Goal: Task Accomplishment & Management: Manage account settings

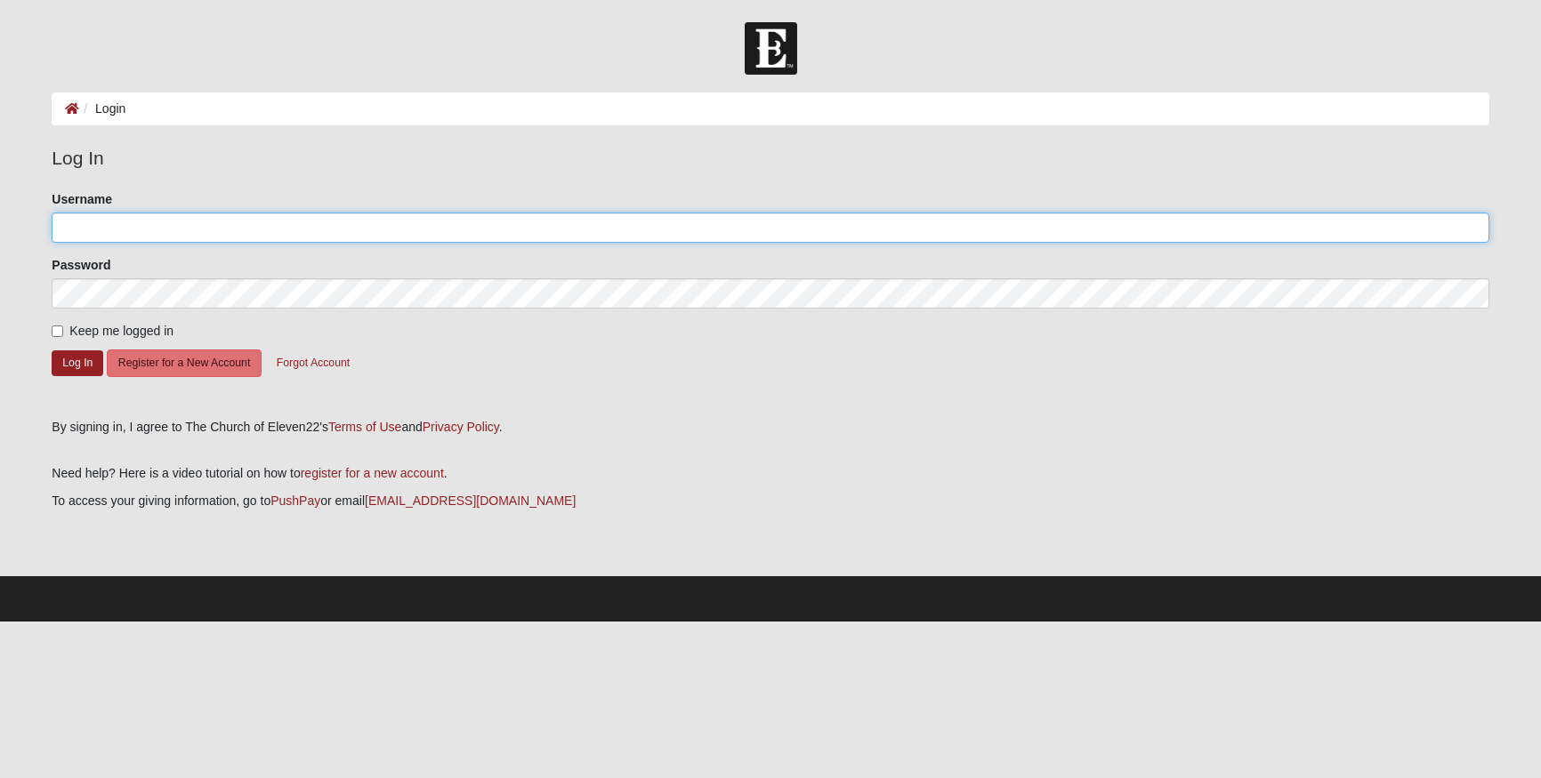
type input "[EMAIL_ADDRESS][DOMAIN_NAME]"
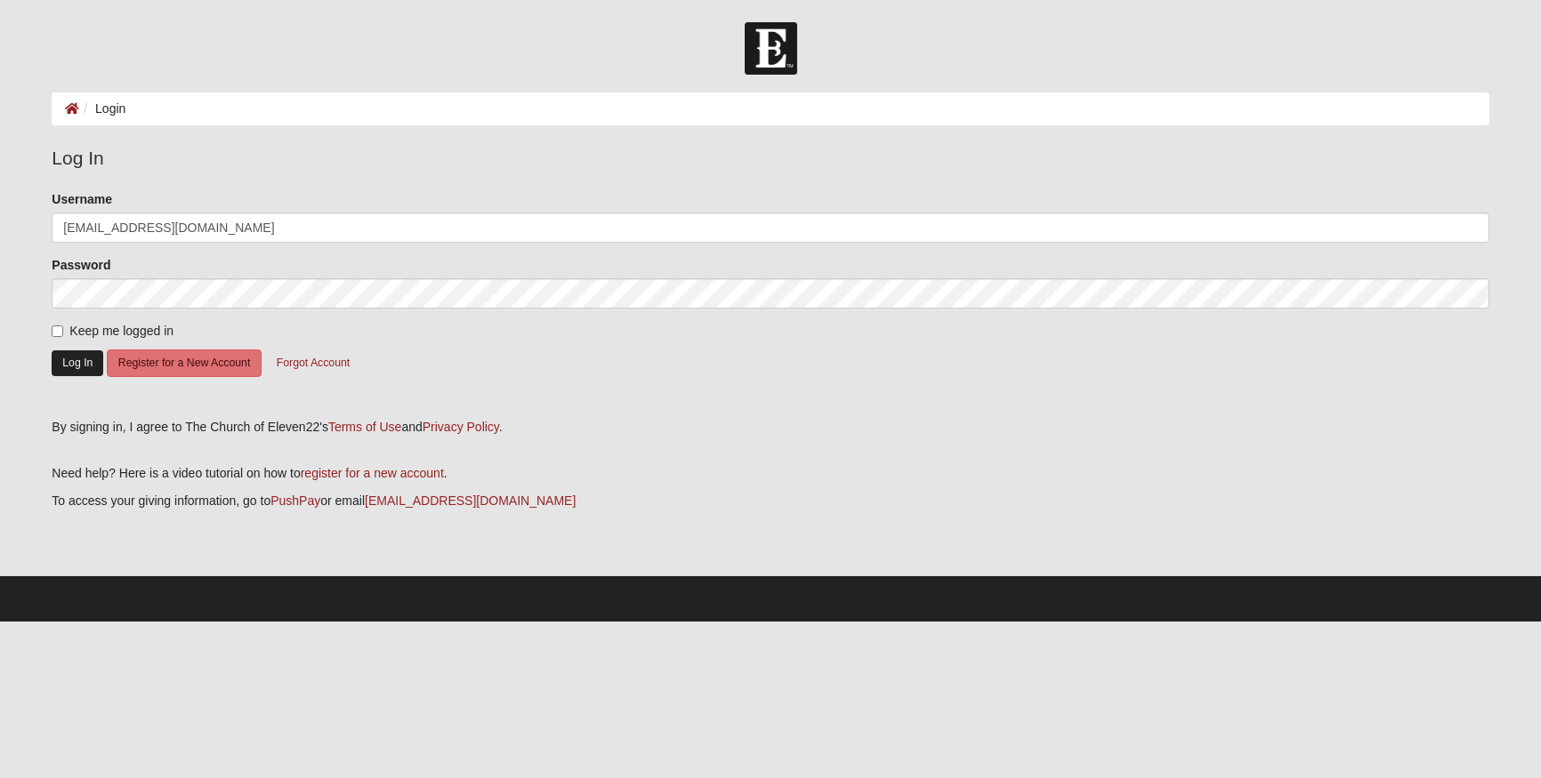
drag, startPoint x: 81, startPoint y: 363, endPoint x: 95, endPoint y: 364, distance: 14.3
click at [81, 364] on button "Log In" at bounding box center [78, 363] width 52 height 26
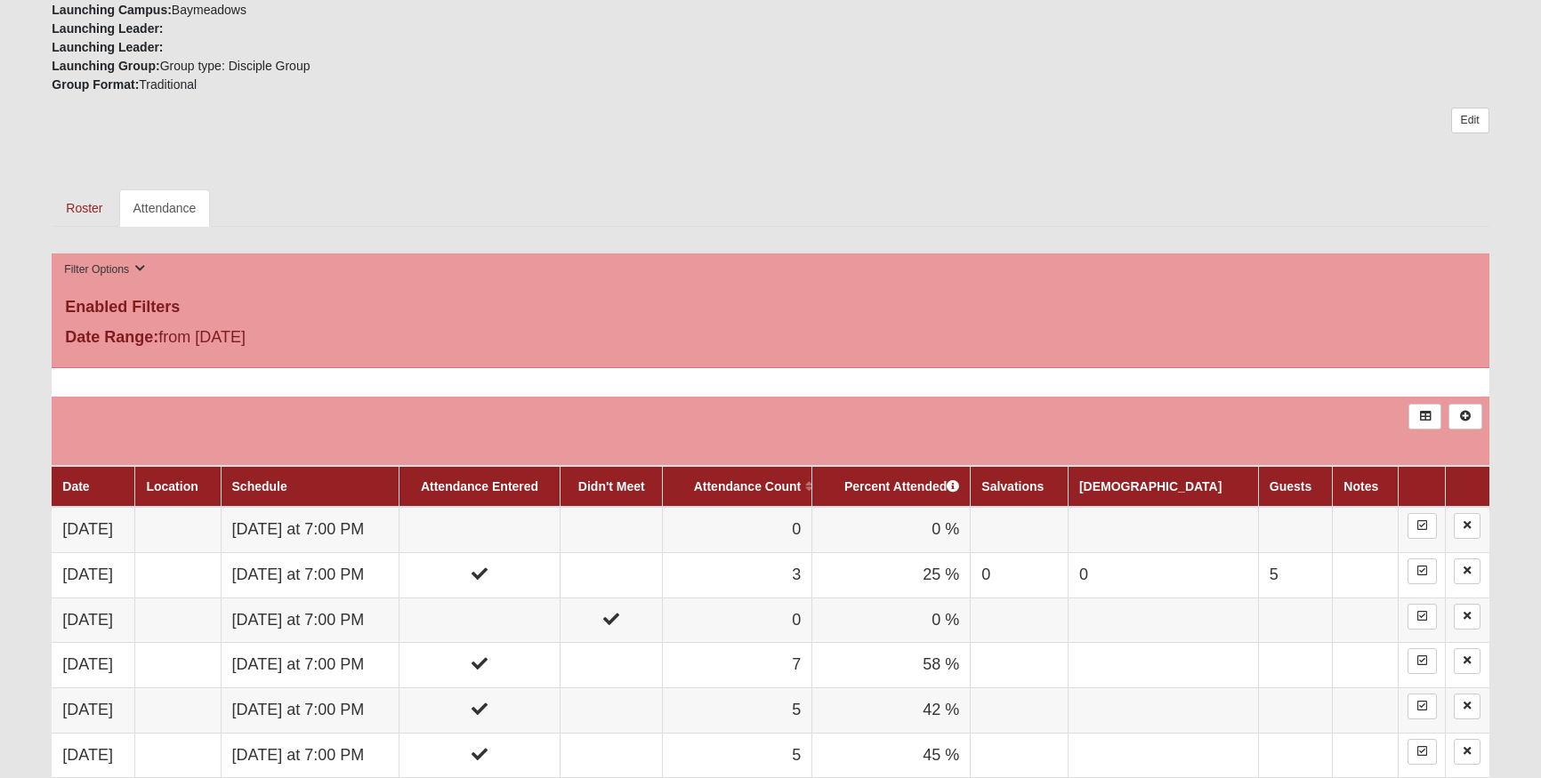
scroll to position [646, 0]
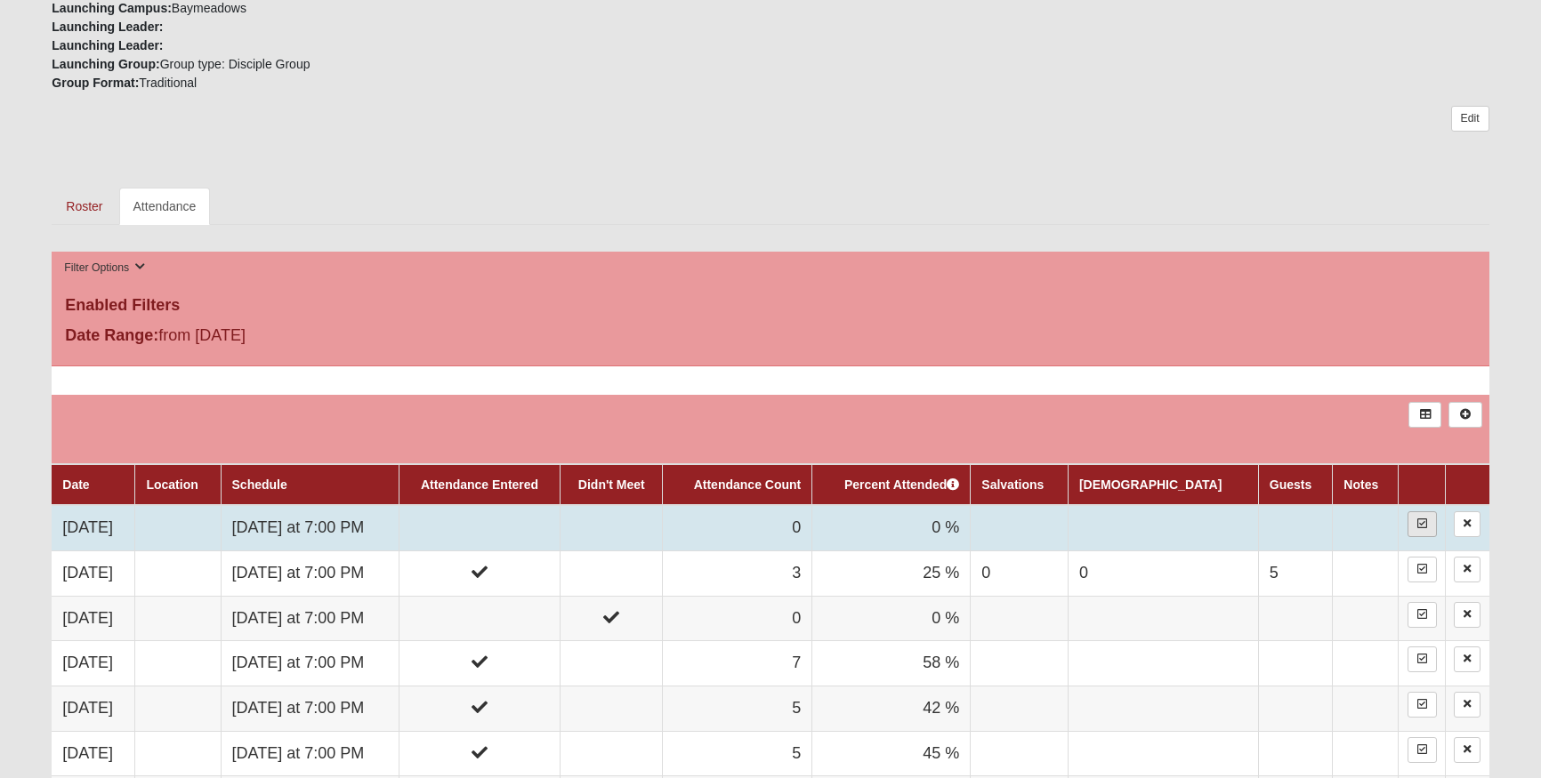
click at [1421, 520] on icon at bounding box center [1422, 524] width 10 height 11
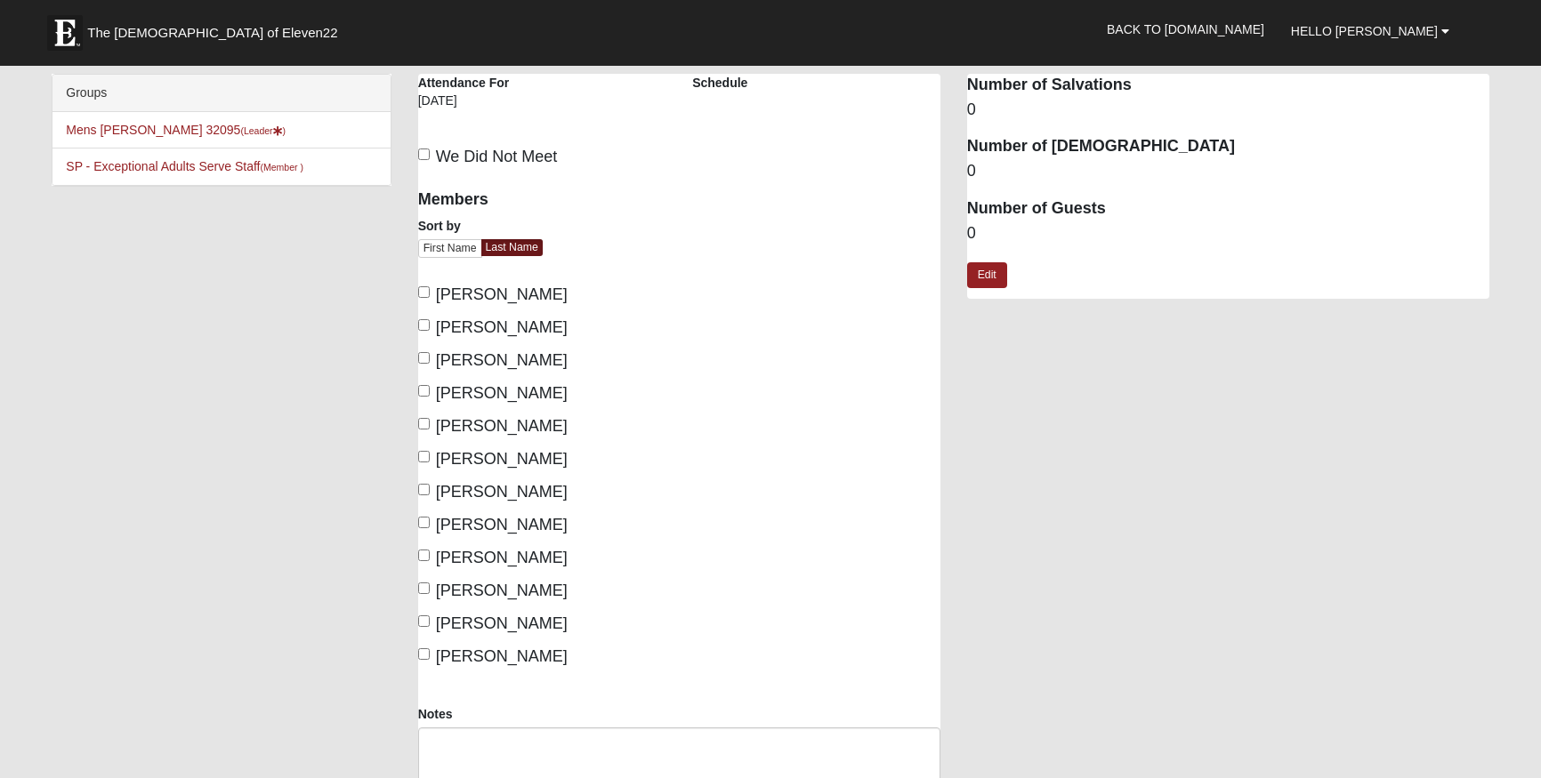
click at [423, 292] on input "[PERSON_NAME]" at bounding box center [424, 292] width 12 height 12
checkbox input "true"
click at [424, 324] on input "[PERSON_NAME]" at bounding box center [424, 325] width 12 height 12
checkbox input "true"
click at [423, 388] on input "[PERSON_NAME]" at bounding box center [424, 391] width 12 height 12
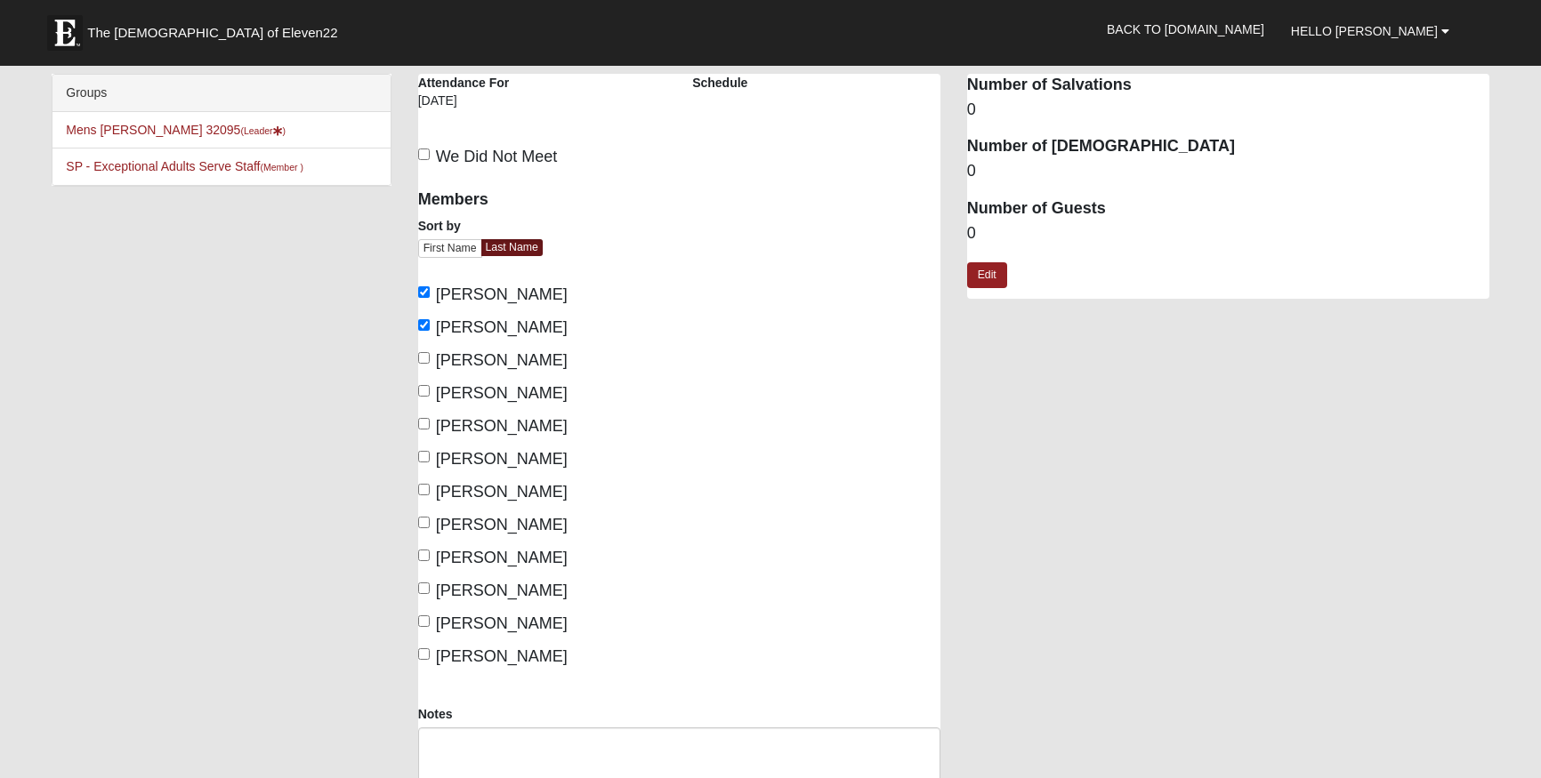
checkbox input "true"
click at [424, 453] on input "[PERSON_NAME]" at bounding box center [424, 457] width 12 height 12
checkbox input "true"
click at [424, 523] on input "[PERSON_NAME]" at bounding box center [424, 523] width 12 height 12
checkbox input "true"
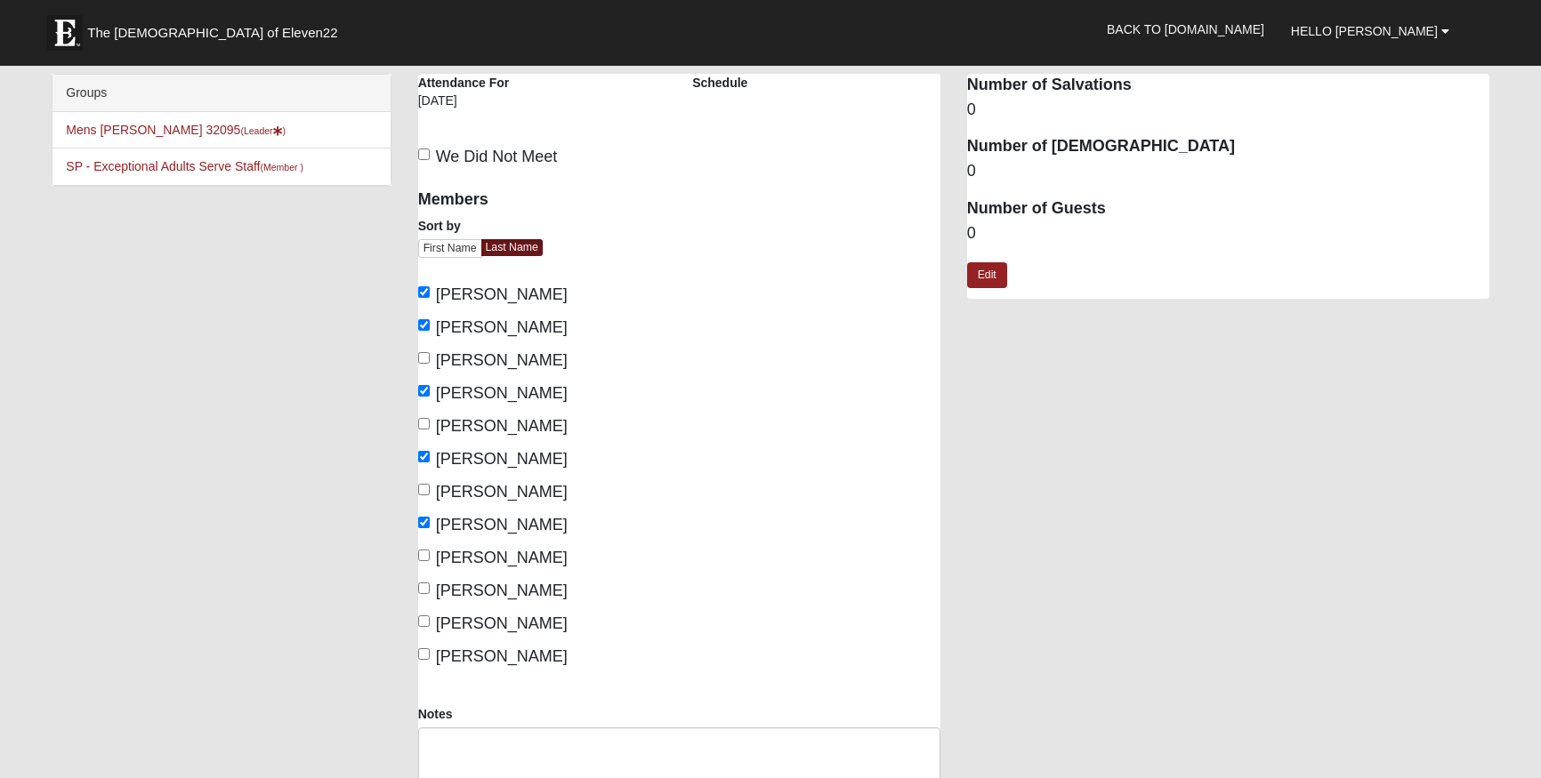
click at [423, 584] on input "[PERSON_NAME]" at bounding box center [424, 589] width 12 height 12
checkbox input "true"
click at [423, 655] on input "[PERSON_NAME]" at bounding box center [424, 654] width 12 height 12
checkbox input "true"
click at [987, 276] on link "Edit" at bounding box center [987, 275] width 40 height 26
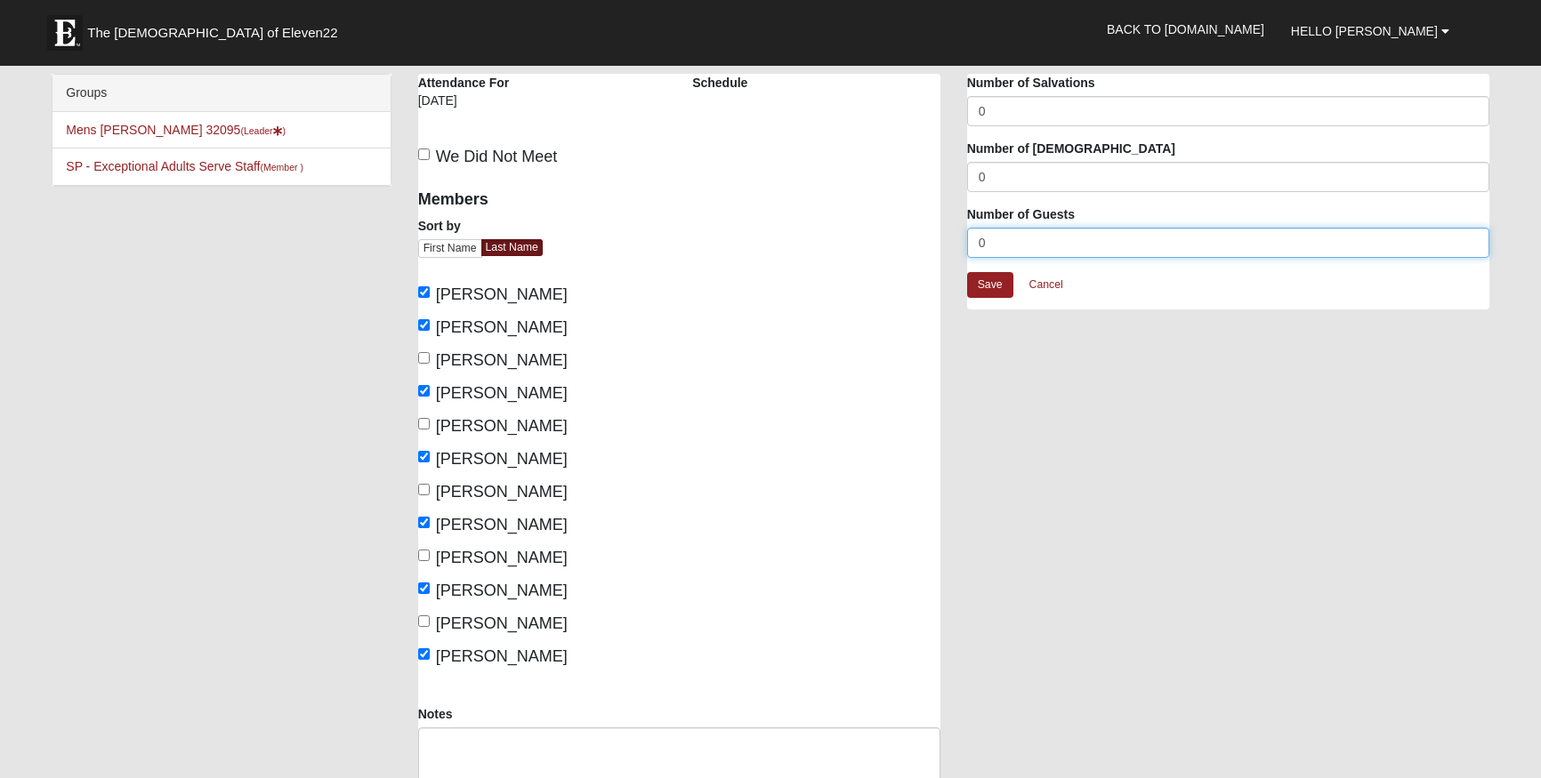
click at [980, 240] on input "0" at bounding box center [1228, 243] width 522 height 30
type input "10"
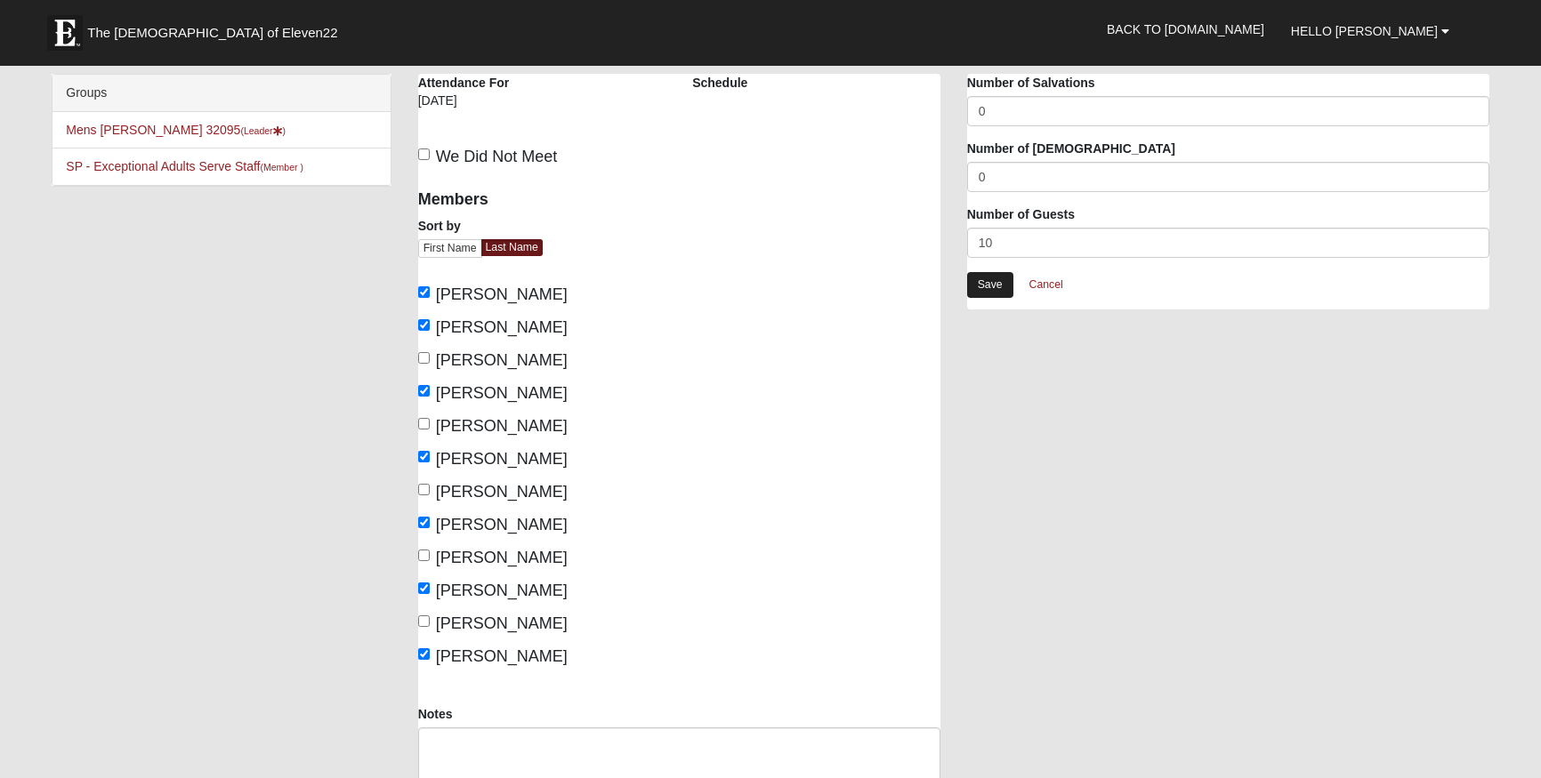
click at [999, 290] on link "Save" at bounding box center [990, 285] width 46 height 26
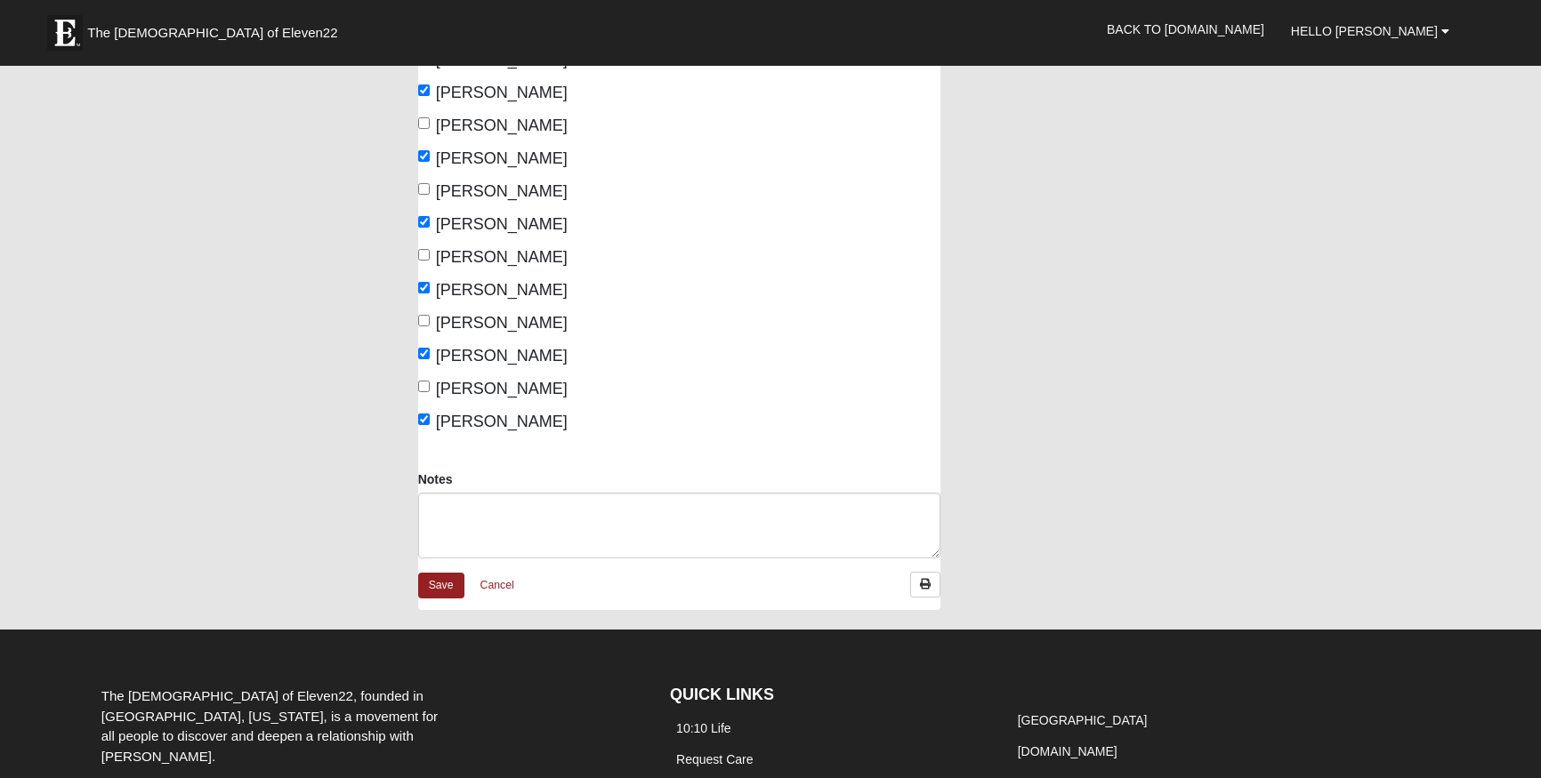
scroll to position [236, 0]
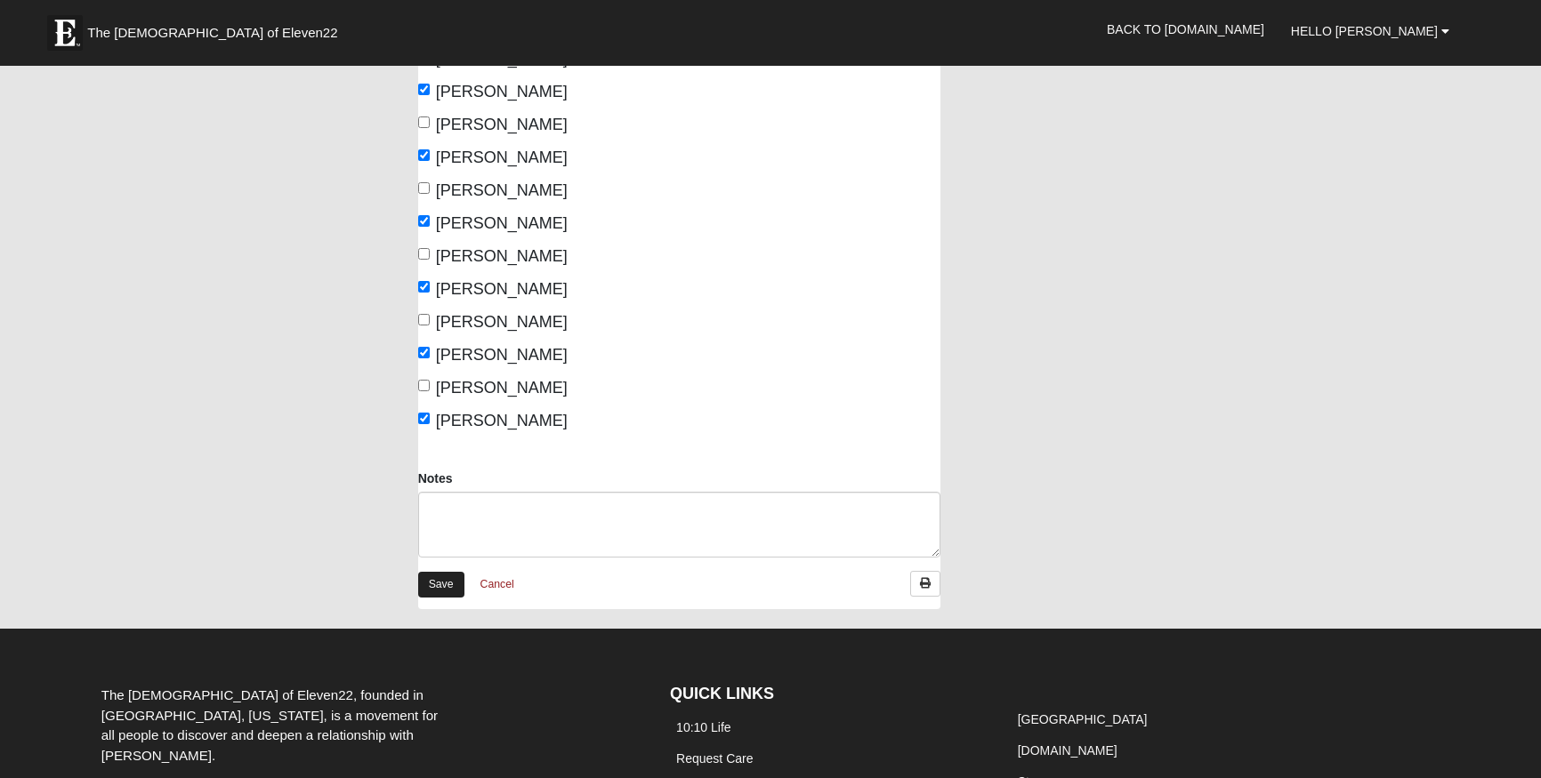
click at [448, 589] on link "Save" at bounding box center [441, 585] width 46 height 26
